Goal: Information Seeking & Learning: Find specific fact

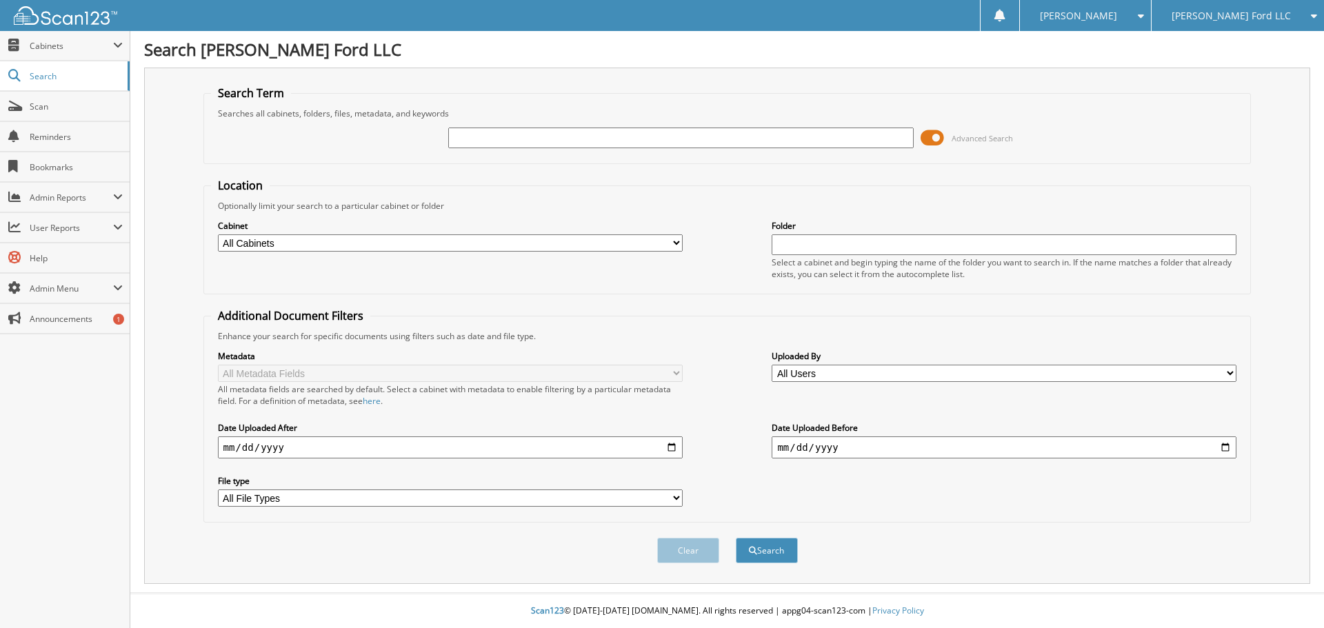
click at [485, 145] on input "text" at bounding box center [680, 138] width 465 height 21
type input "[PERSON_NAME]"
click at [736, 538] on button "Search" at bounding box center [767, 551] width 62 height 26
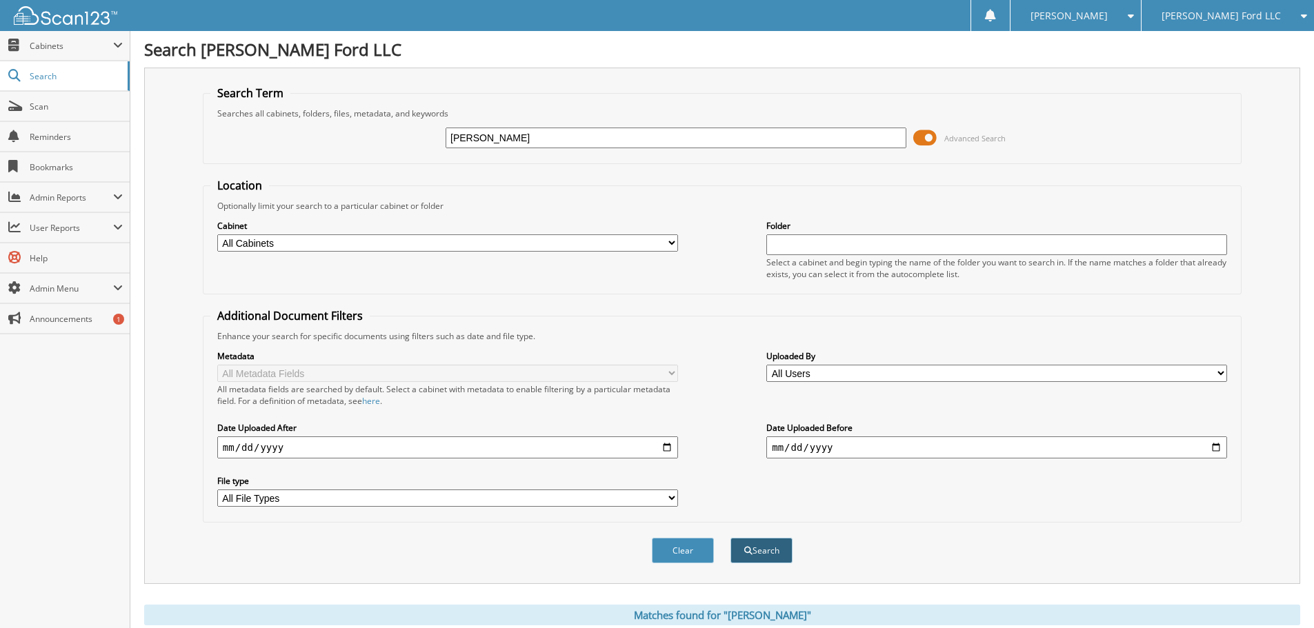
click at [774, 550] on button "Search" at bounding box center [761, 551] width 62 height 26
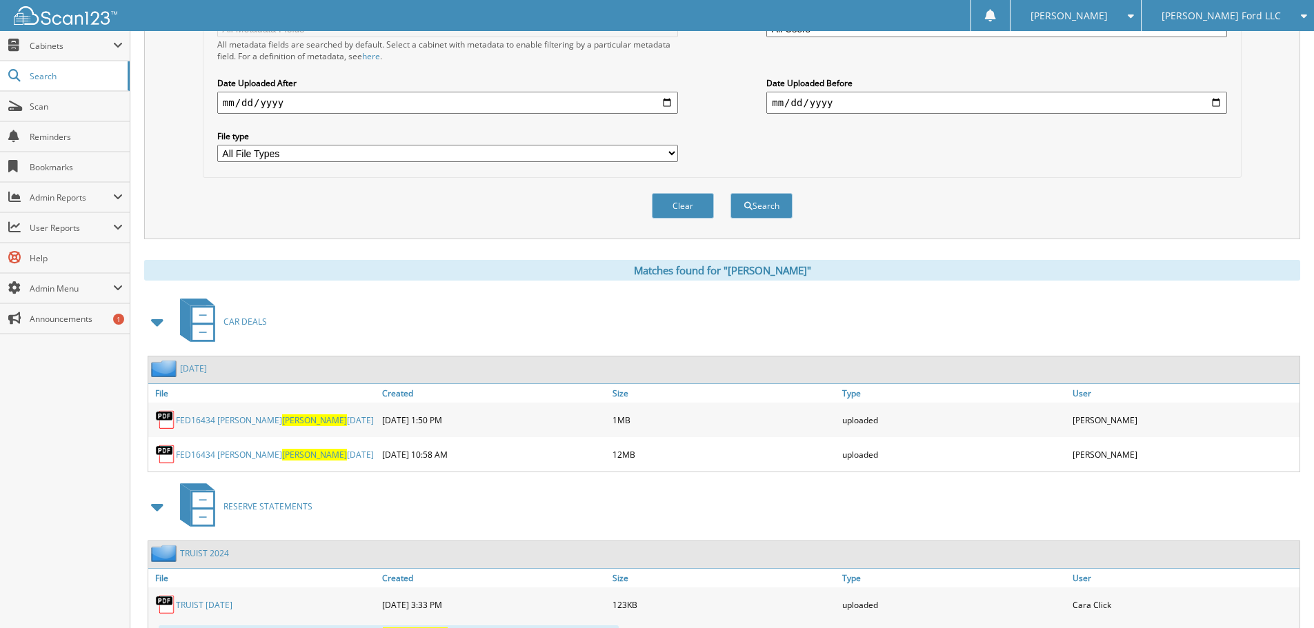
click at [282, 423] on span "[PERSON_NAME]" at bounding box center [314, 420] width 65 height 12
click at [282, 455] on span "[PERSON_NAME]" at bounding box center [314, 455] width 65 height 12
